Goal: Transaction & Acquisition: Download file/media

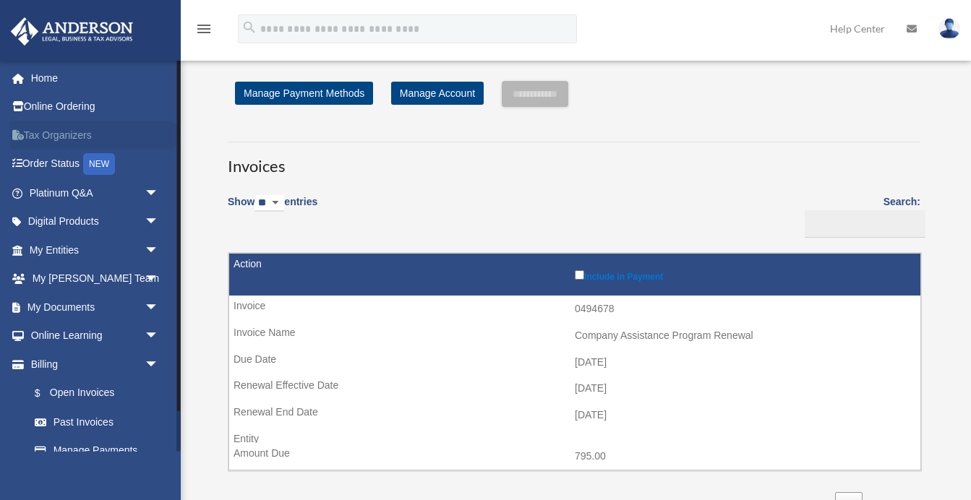
click at [66, 134] on link "Tax Organizers" at bounding box center [95, 135] width 171 height 29
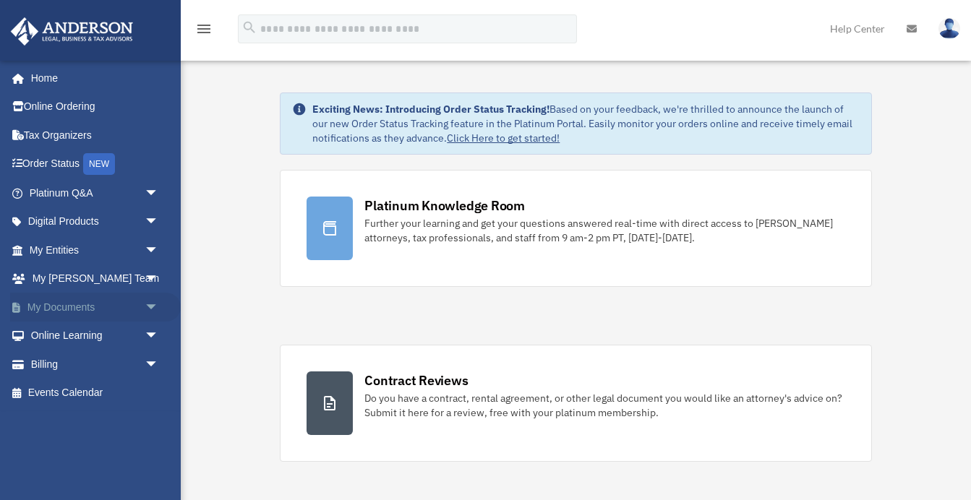
click at [145, 305] on span "arrow_drop_down" at bounding box center [159, 308] width 29 height 30
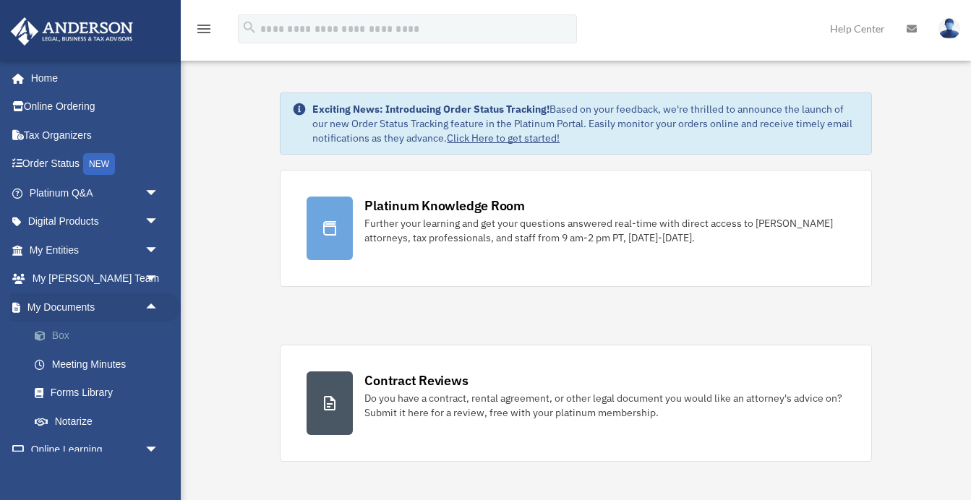
click at [65, 332] on link "Box" at bounding box center [100, 336] width 161 height 29
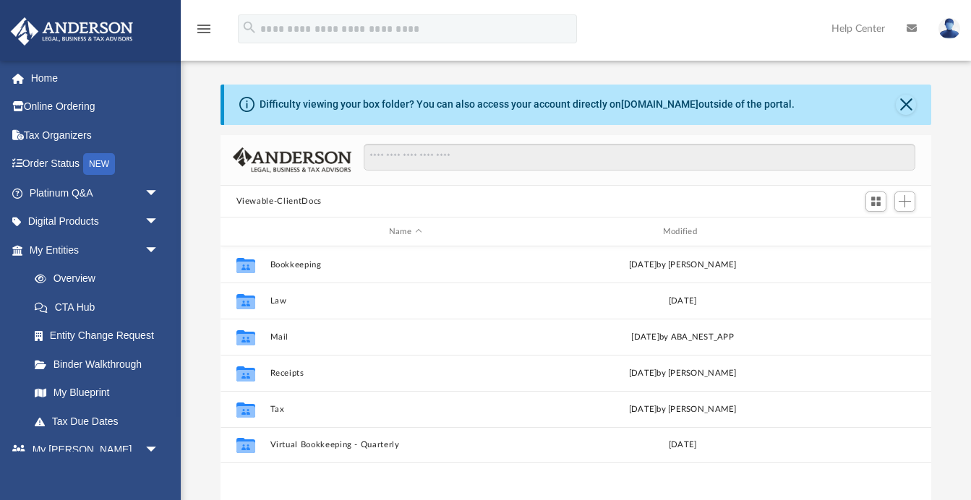
scroll to position [329, 711]
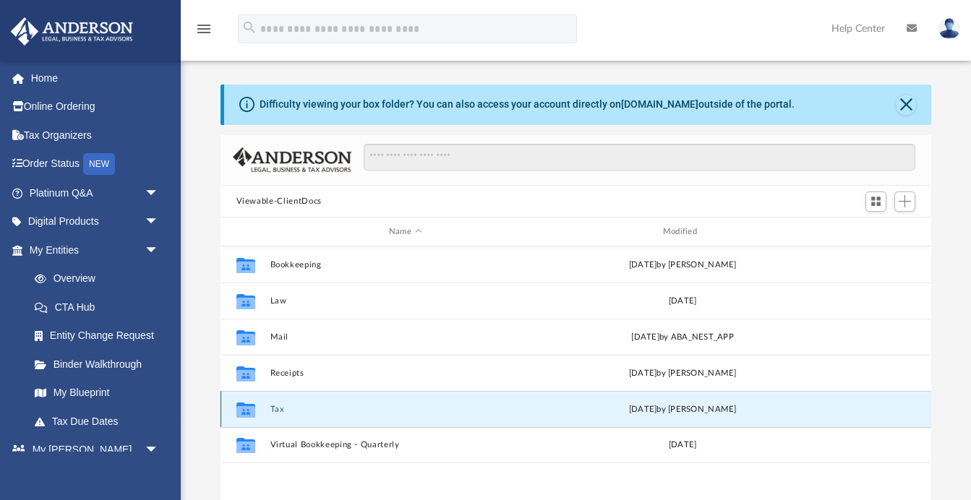
click at [280, 410] on button "Tax" at bounding box center [405, 409] width 271 height 9
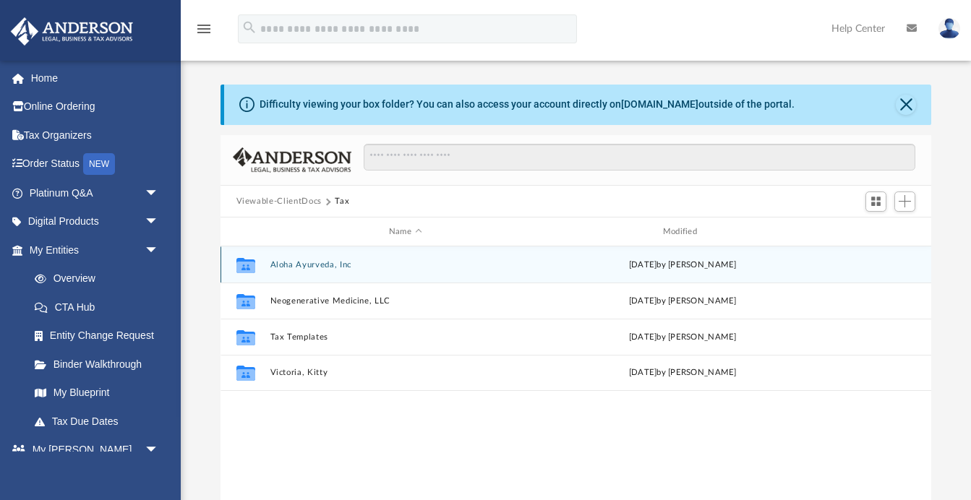
click at [320, 268] on button "Aloha Ayurveda, Inc" at bounding box center [405, 264] width 271 height 9
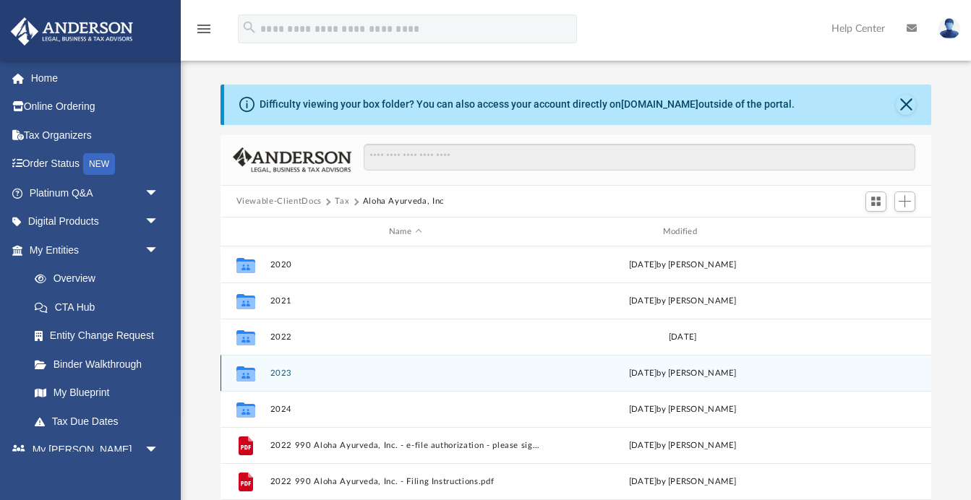
click at [283, 372] on button "2023" at bounding box center [405, 373] width 271 height 9
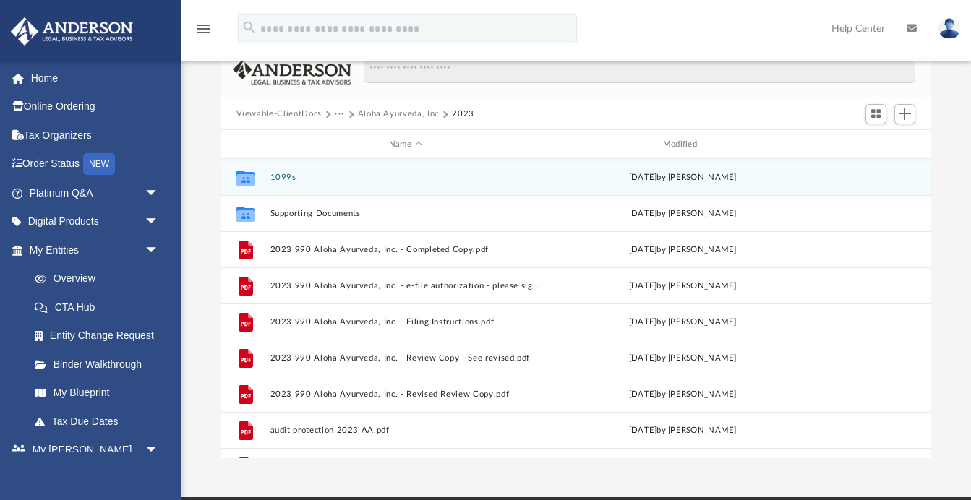
scroll to position [88, 0]
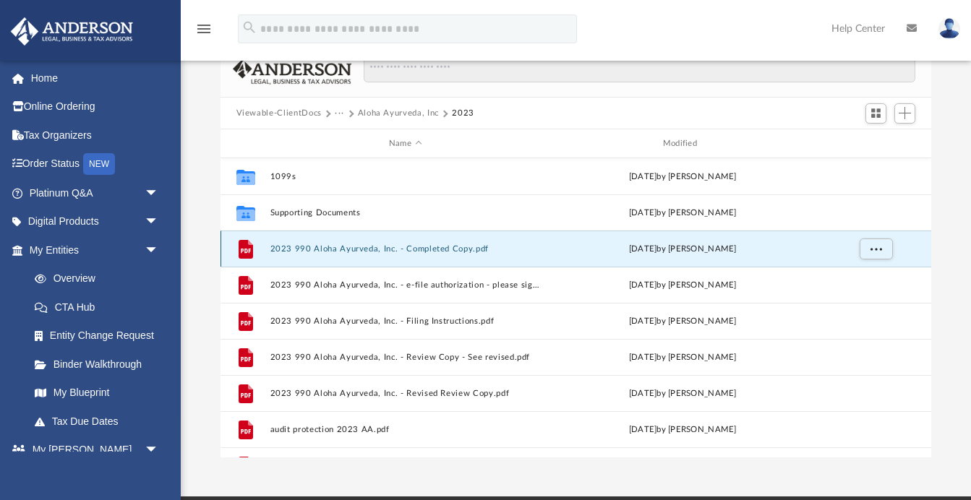
click at [383, 249] on button "2023 990 Aloha Ayurveda, Inc. - Completed Copy.pdf" at bounding box center [405, 248] width 271 height 9
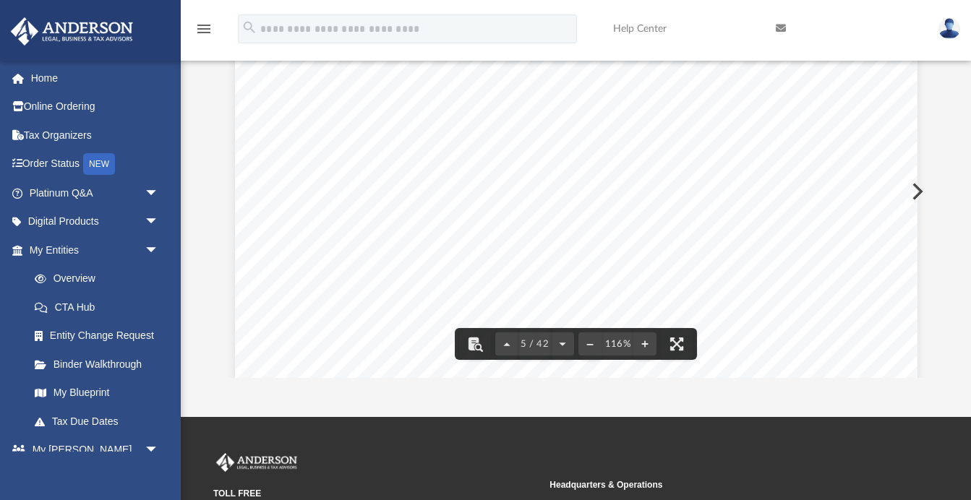
scroll to position [0, 0]
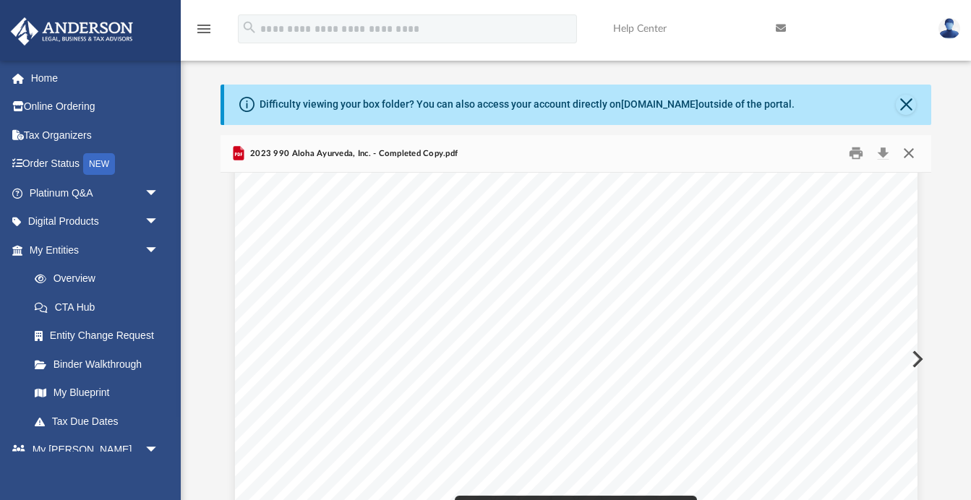
click at [913, 155] on button "Close" at bounding box center [909, 153] width 26 height 22
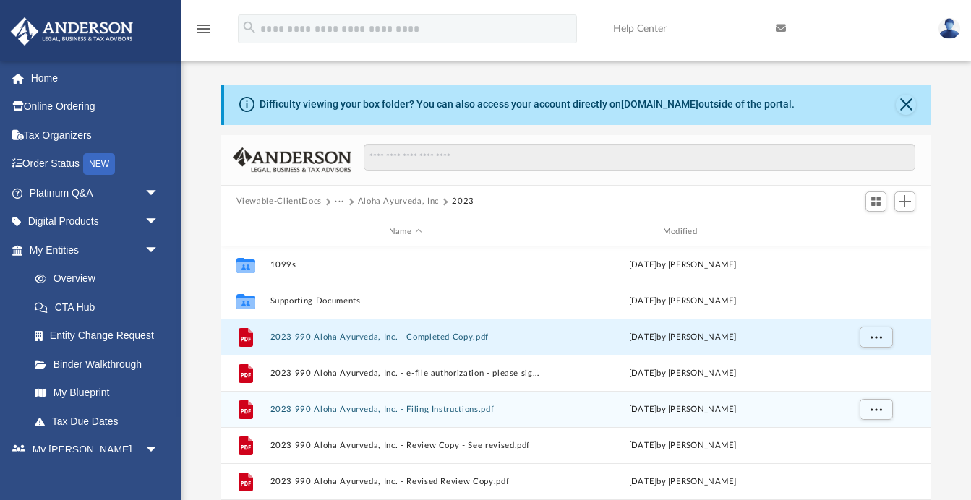
scroll to position [1, 0]
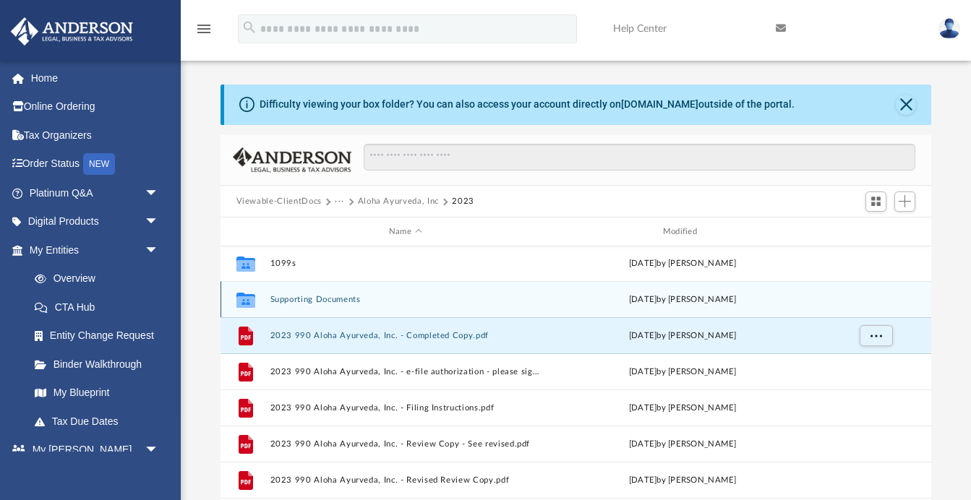
click at [293, 300] on button "Supporting Documents" at bounding box center [405, 299] width 271 height 9
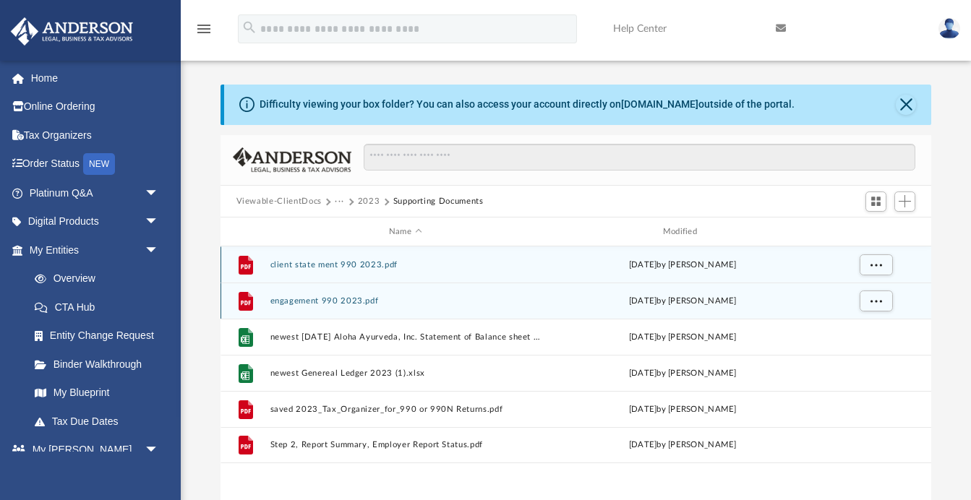
scroll to position [0, 0]
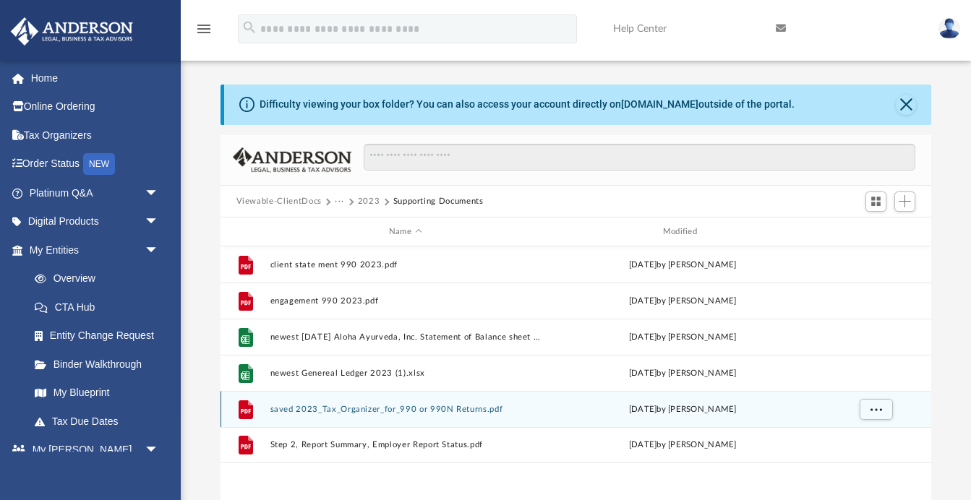
click at [377, 408] on button "saved 2023_Tax_Organizer_for_990 or 990N Returns.pdf" at bounding box center [405, 409] width 271 height 9
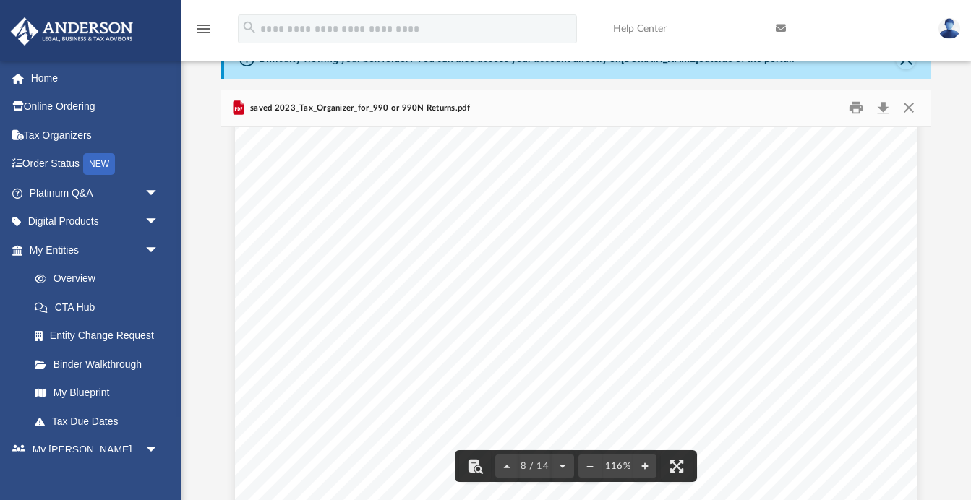
scroll to position [6650, 0]
click at [884, 106] on button "Download" at bounding box center [883, 108] width 26 height 22
